Goal: Check status: Check status

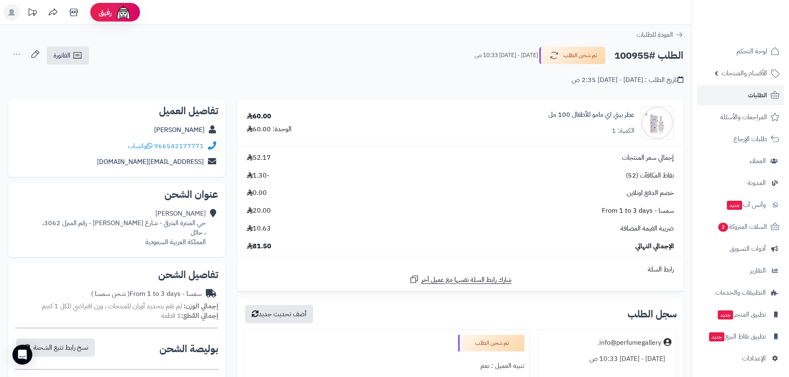
scroll to position [290, 0]
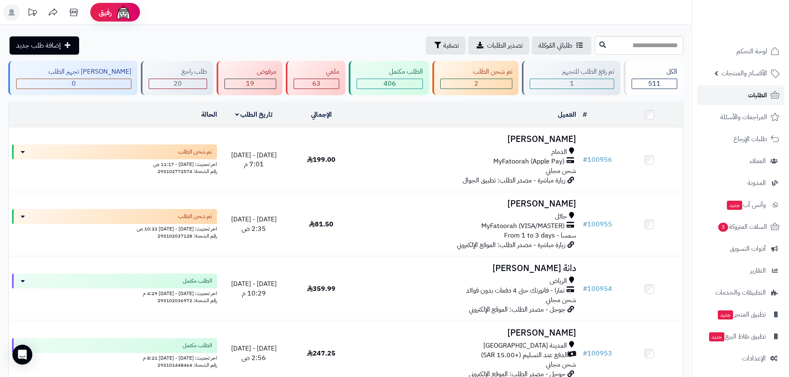
click at [745, 92] on link "الطلبات" at bounding box center [740, 95] width 87 height 20
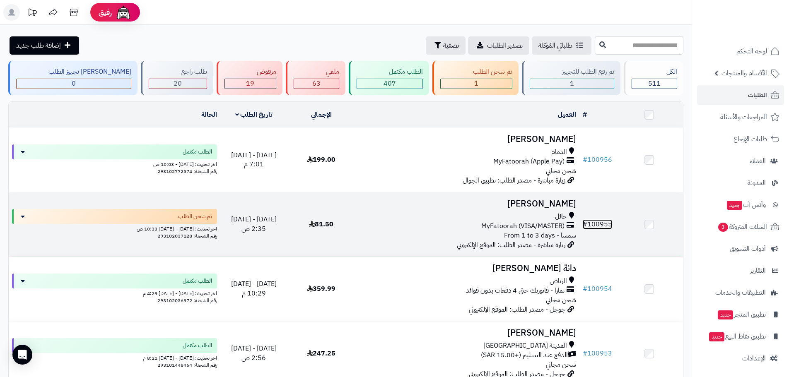
click at [598, 221] on link "# 100955" at bounding box center [597, 225] width 29 height 10
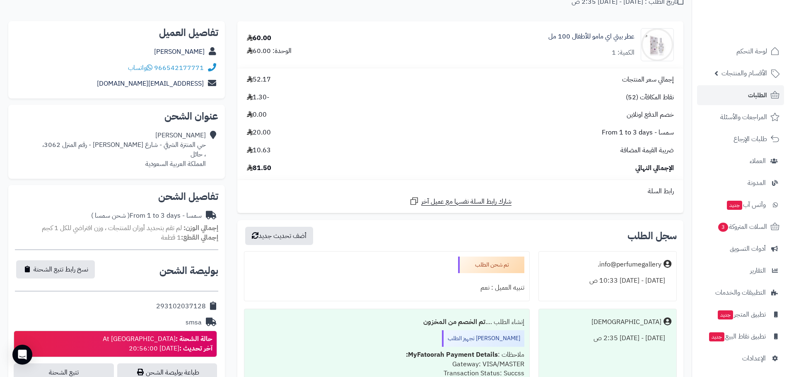
scroll to position [97, 0]
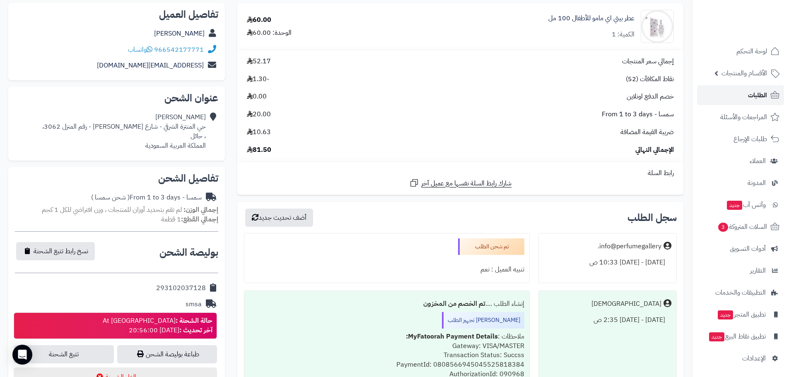
click at [753, 102] on link "الطلبات" at bounding box center [740, 95] width 87 height 20
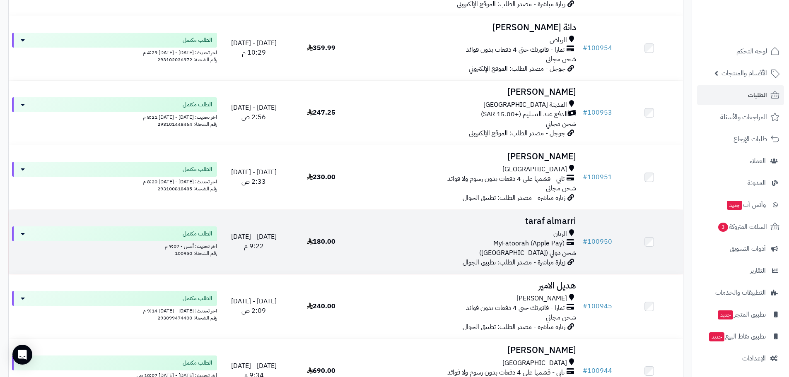
scroll to position [290, 0]
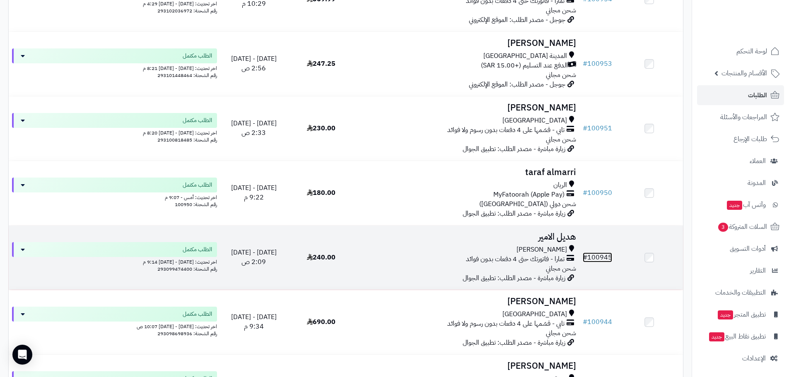
click at [595, 257] on link "# 100945" at bounding box center [597, 258] width 29 height 10
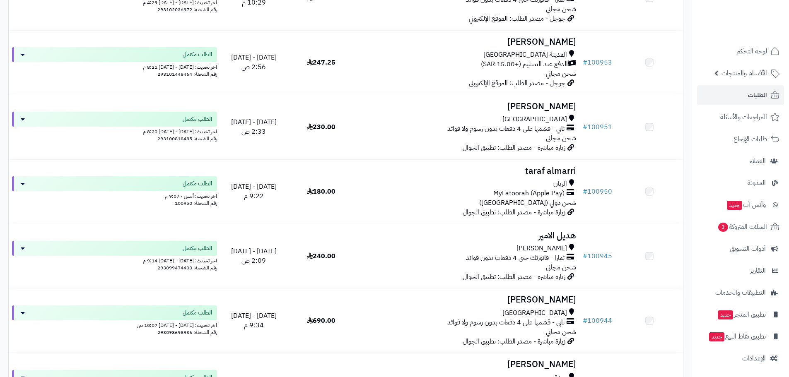
scroll to position [290, 0]
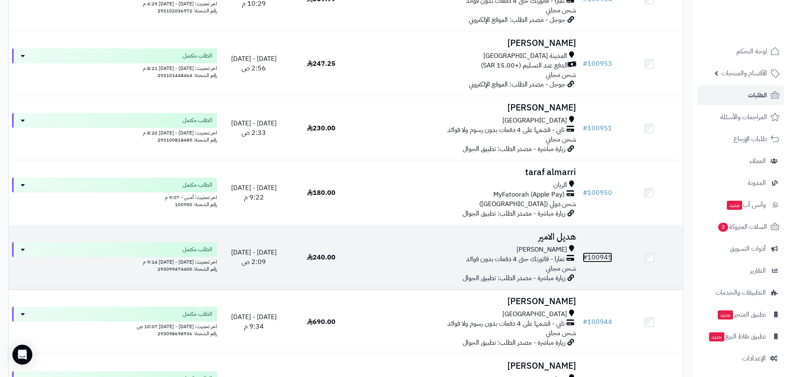
click at [589, 257] on link "# 100945" at bounding box center [597, 258] width 29 height 10
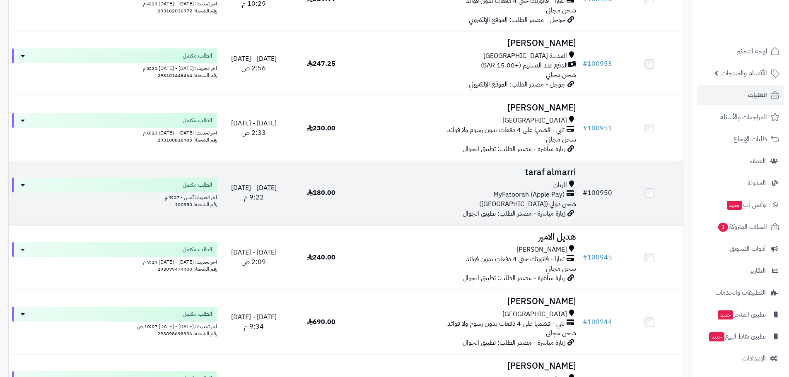
scroll to position [290, 0]
click at [601, 193] on link "# 100950" at bounding box center [597, 193] width 29 height 10
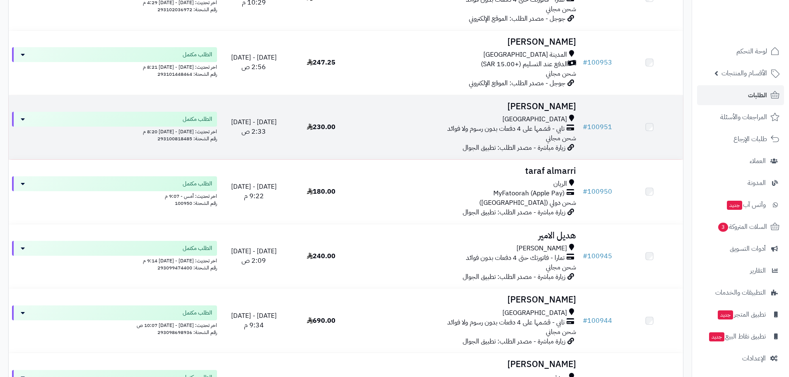
scroll to position [290, 0]
click at [589, 124] on link "# 100951" at bounding box center [597, 128] width 29 height 10
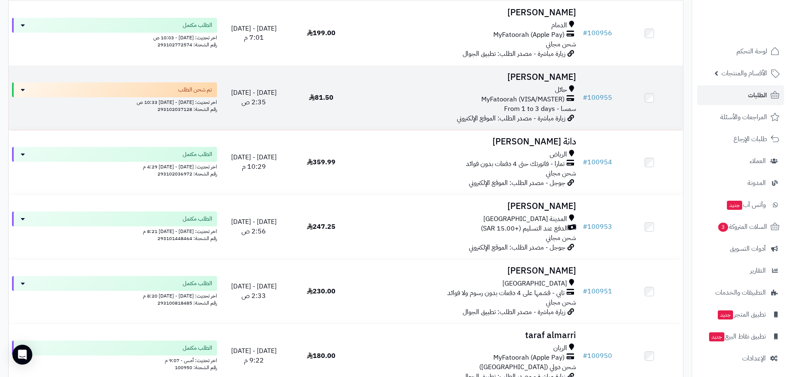
scroll to position [193, 0]
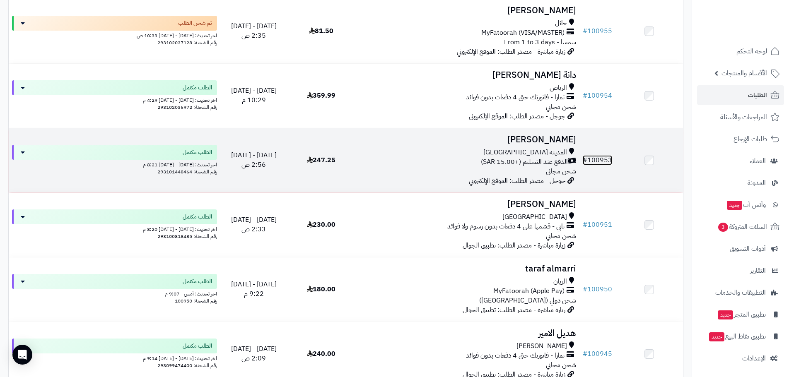
click at [601, 158] on link "# 100953" at bounding box center [597, 160] width 29 height 10
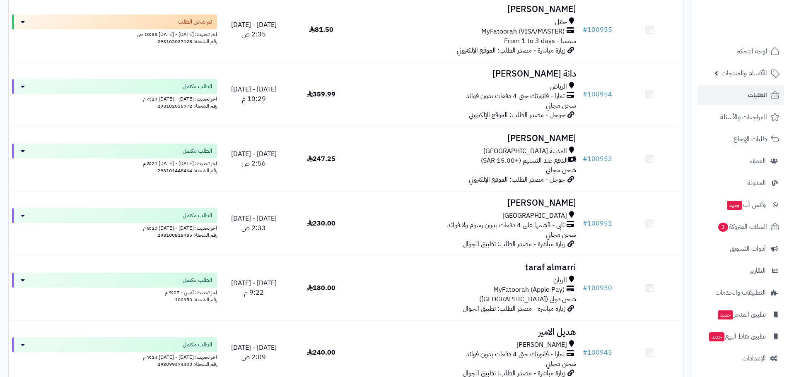
scroll to position [193, 0]
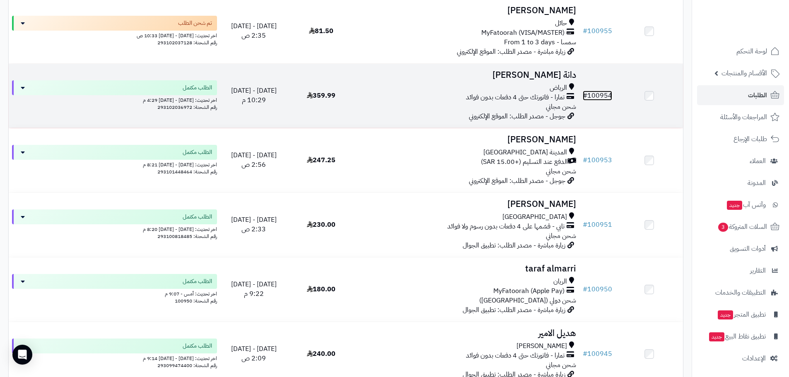
click at [609, 94] on link "# 100954" at bounding box center [597, 96] width 29 height 10
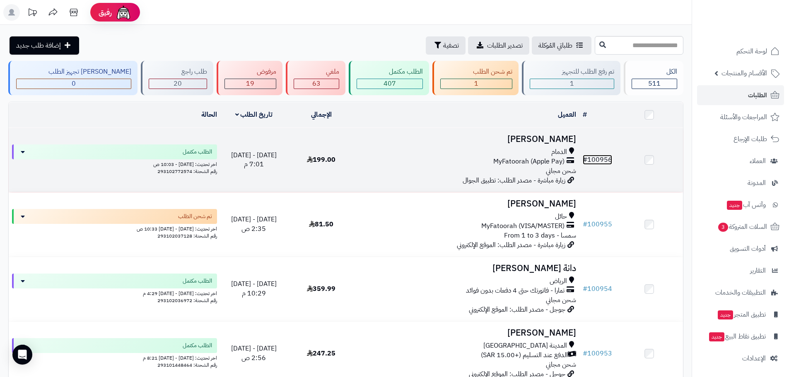
click at [594, 160] on link "# 100956" at bounding box center [597, 160] width 29 height 10
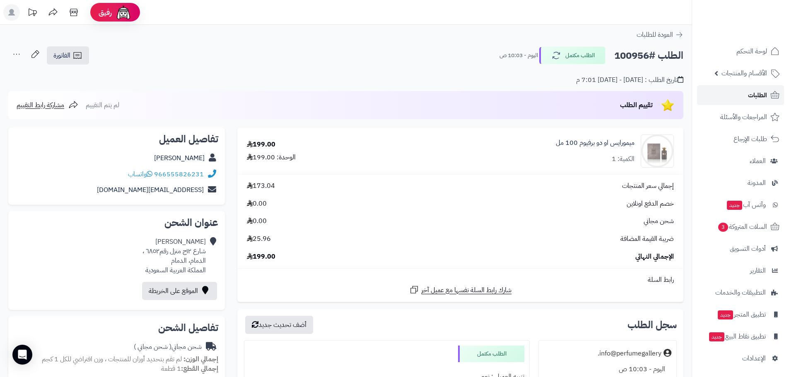
click at [756, 97] on span "الطلبات" at bounding box center [757, 95] width 19 height 12
